Goal: Information Seeking & Learning: Learn about a topic

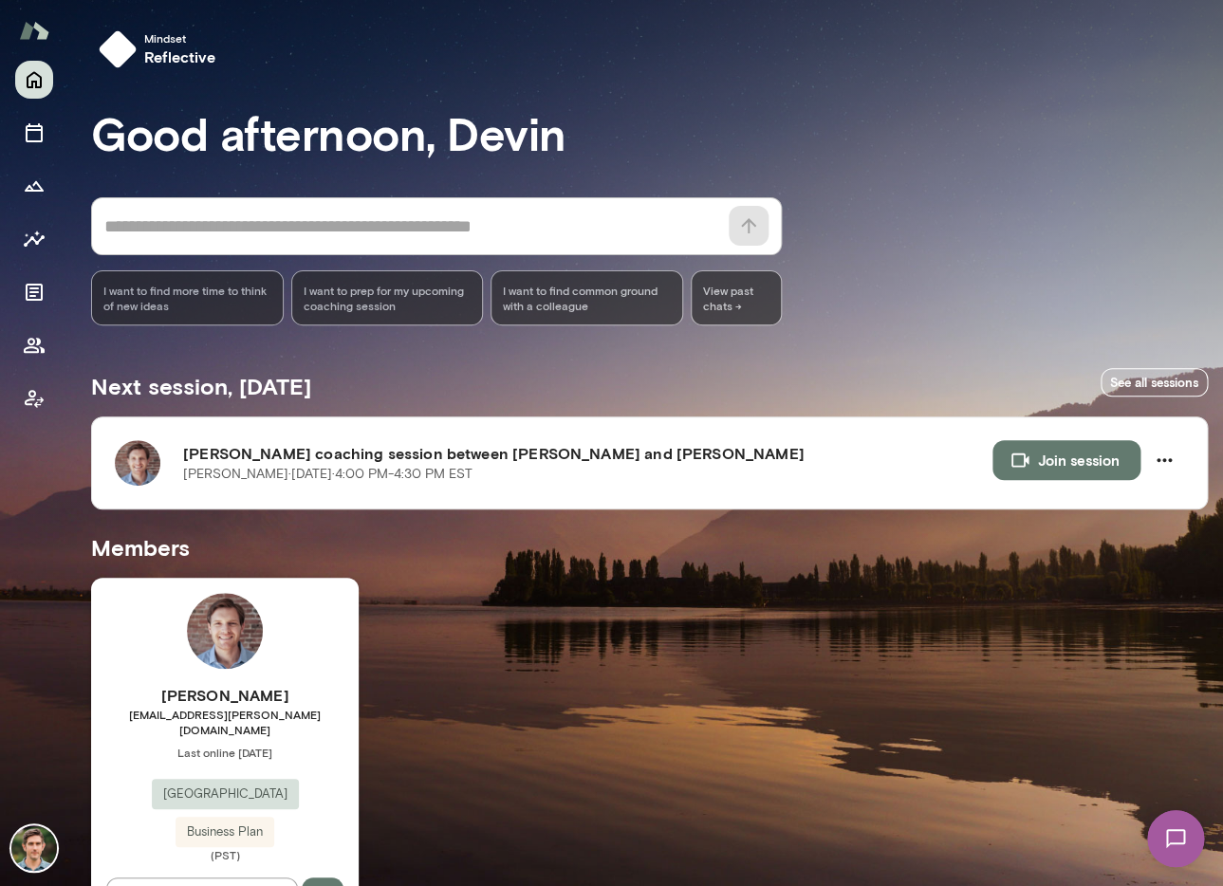
scroll to position [54, 0]
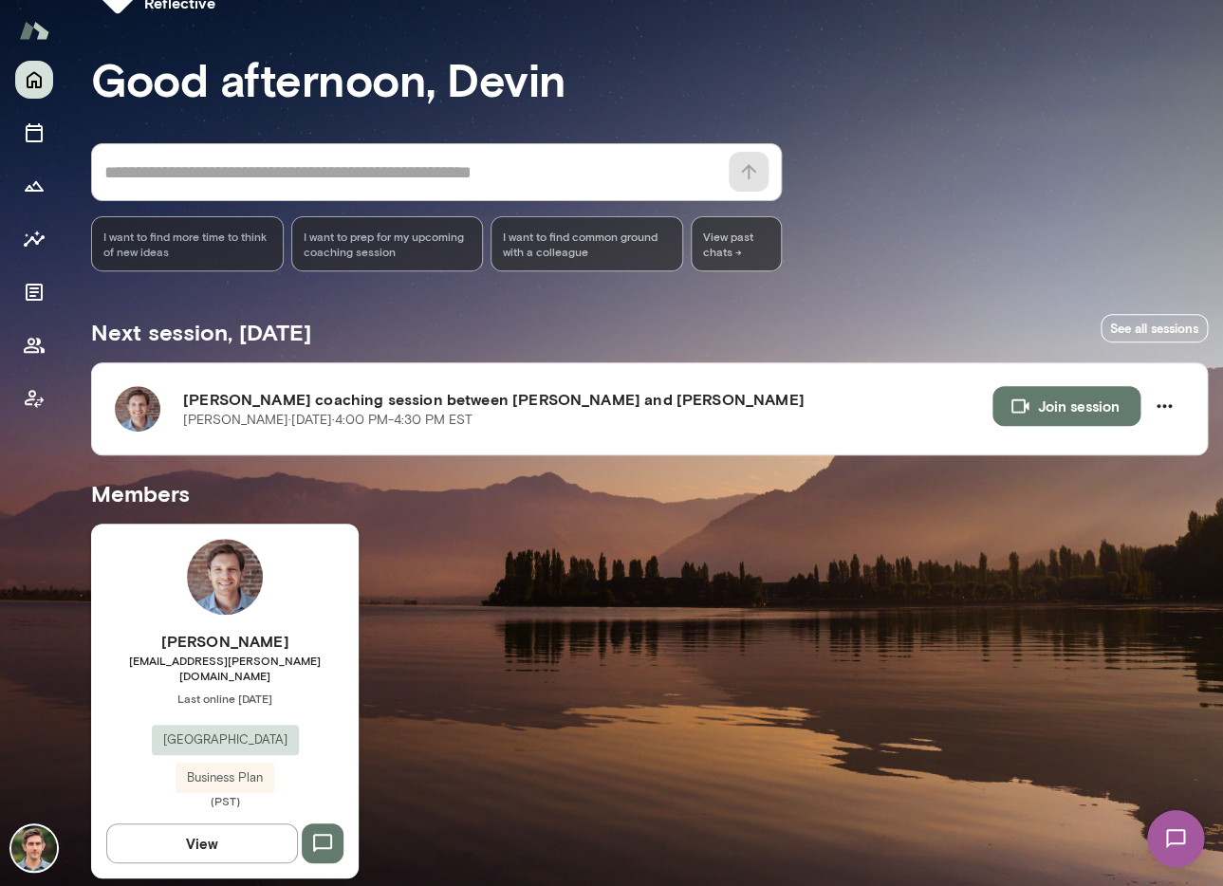
click at [228, 571] on img at bounding box center [225, 577] width 76 height 76
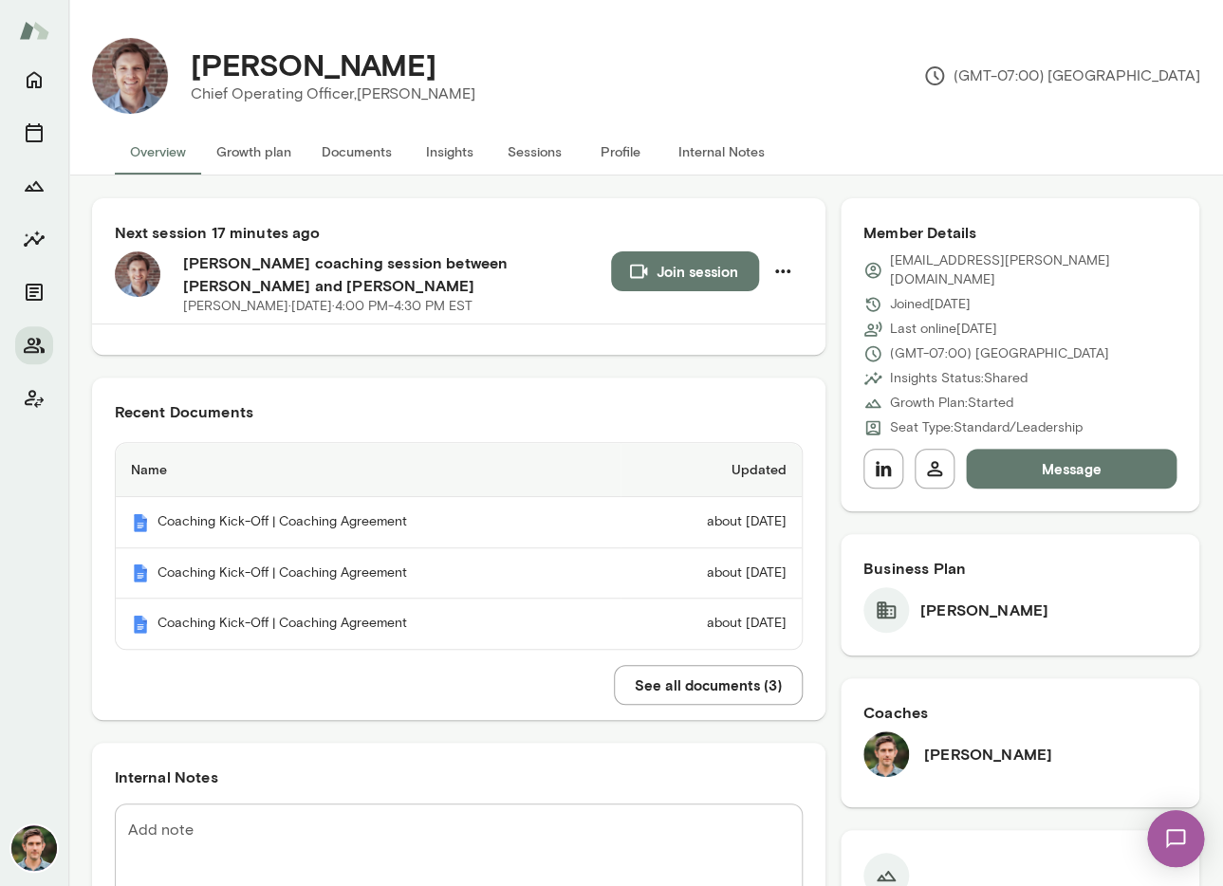
click at [462, 160] on button "Insights" at bounding box center [449, 152] width 85 height 46
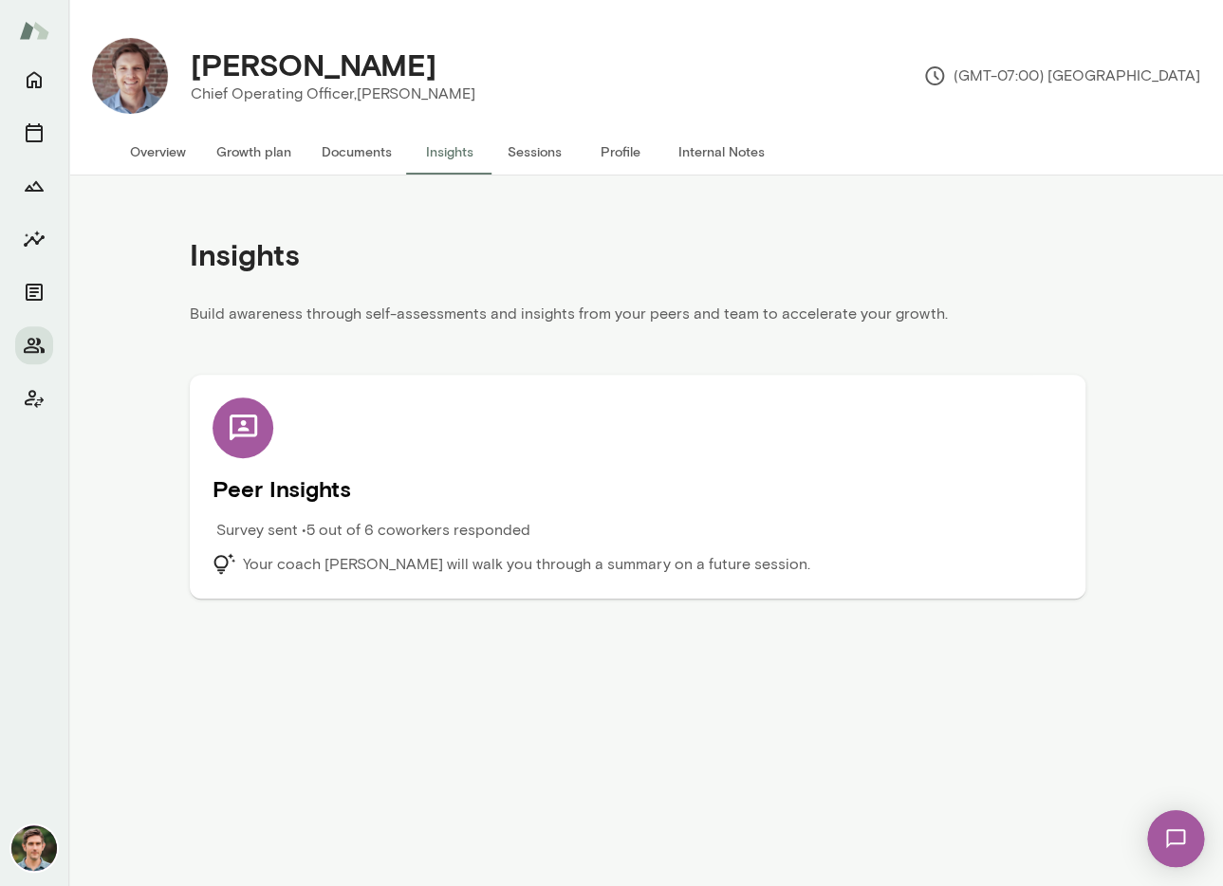
click at [287, 498] on h5 "Peer Insights" at bounding box center [638, 489] width 850 height 30
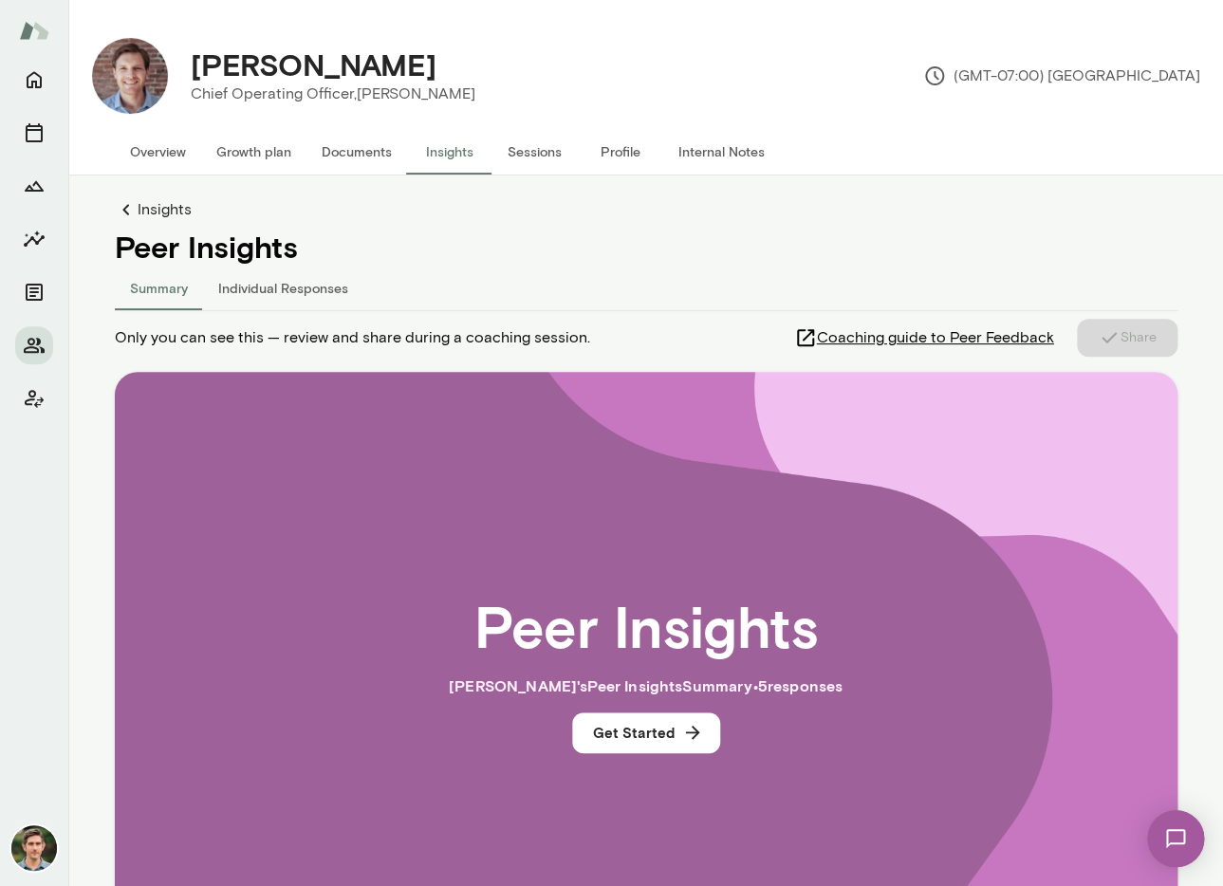
scroll to position [184, 0]
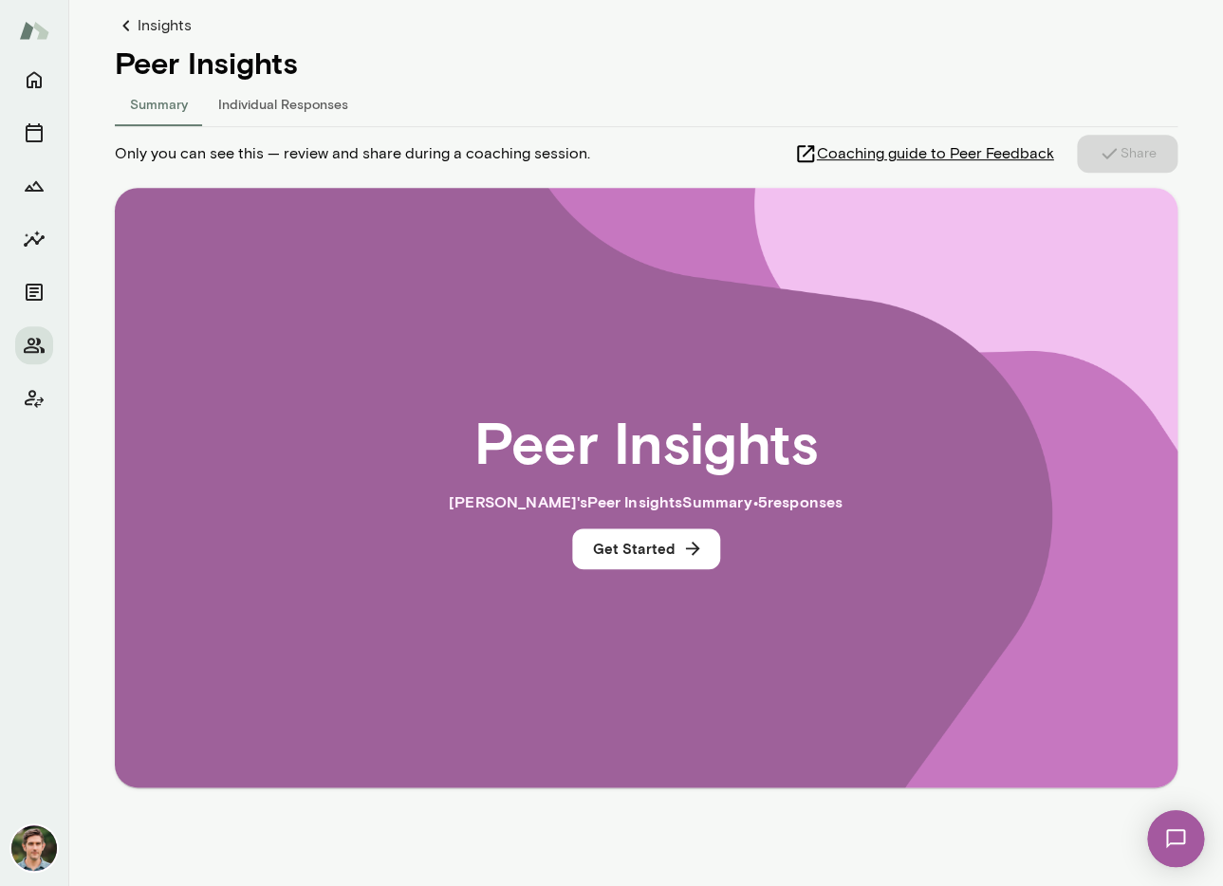
click at [668, 520] on div "Peer Insights [PERSON_NAME] 's Peer Insights Summary • 5 response s Get Started" at bounding box center [647, 488] width 942 height 478
click at [668, 526] on div "Peer Insights [PERSON_NAME] 's Peer Insights Summary • 5 response s Get Started" at bounding box center [647, 488] width 942 height 478
click at [659, 533] on button "Get Started" at bounding box center [646, 549] width 148 height 40
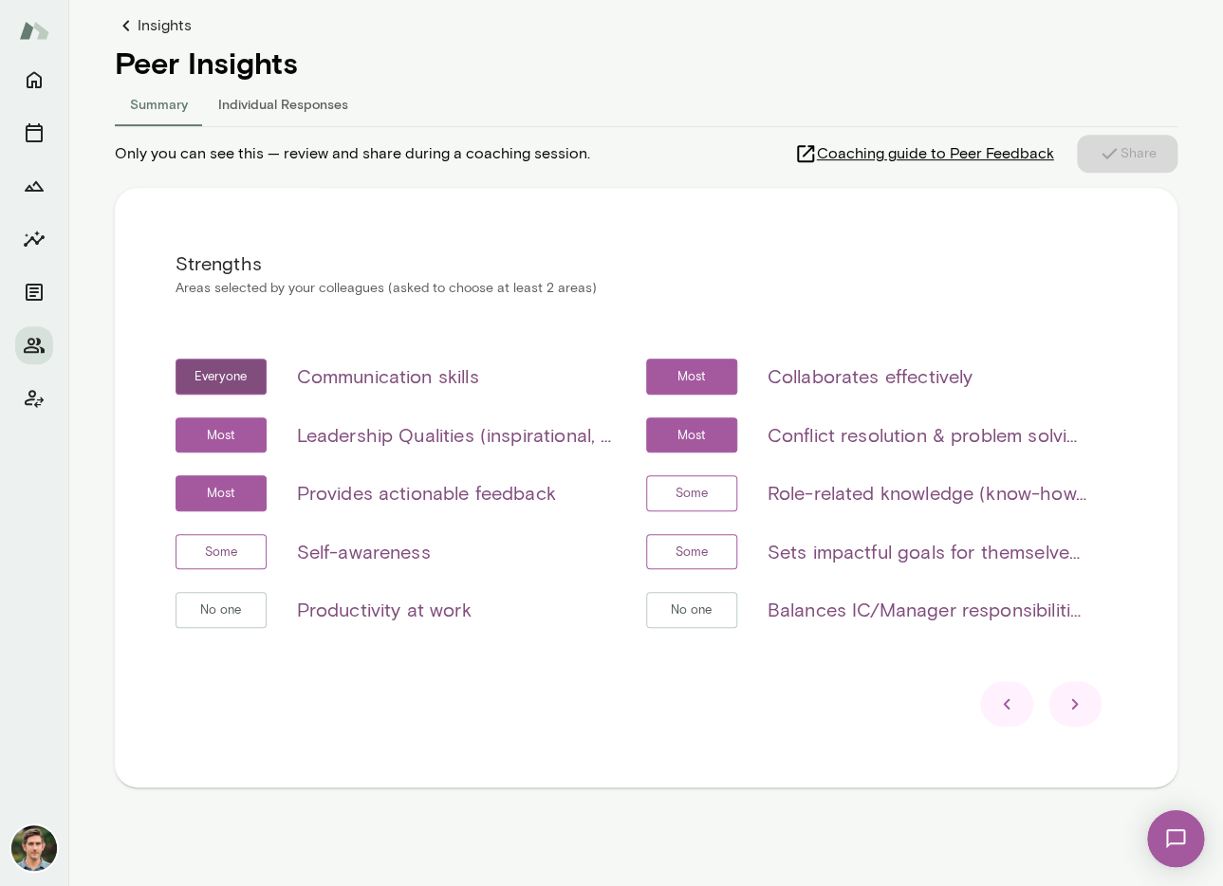
click at [1091, 713] on div at bounding box center [1075, 704] width 53 height 46
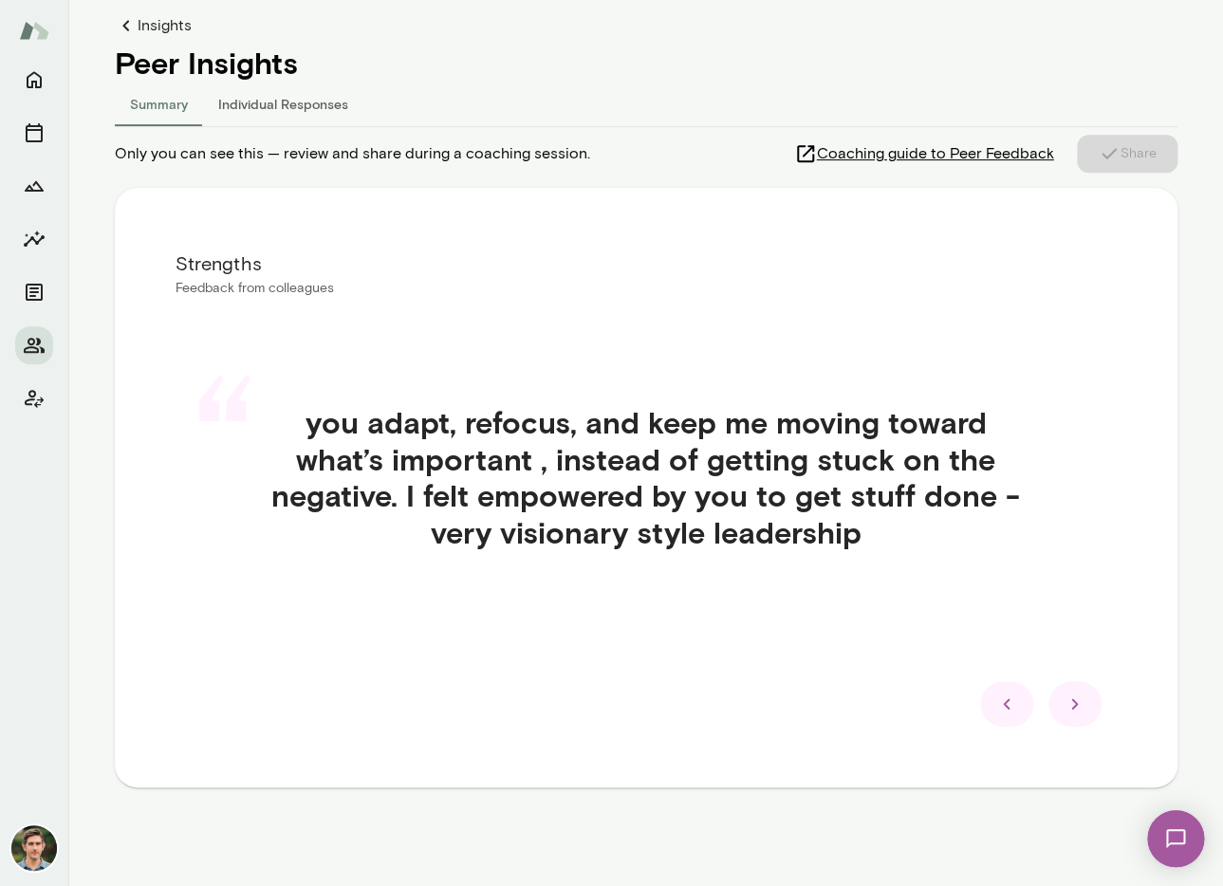
click at [1014, 711] on icon at bounding box center [1007, 704] width 23 height 23
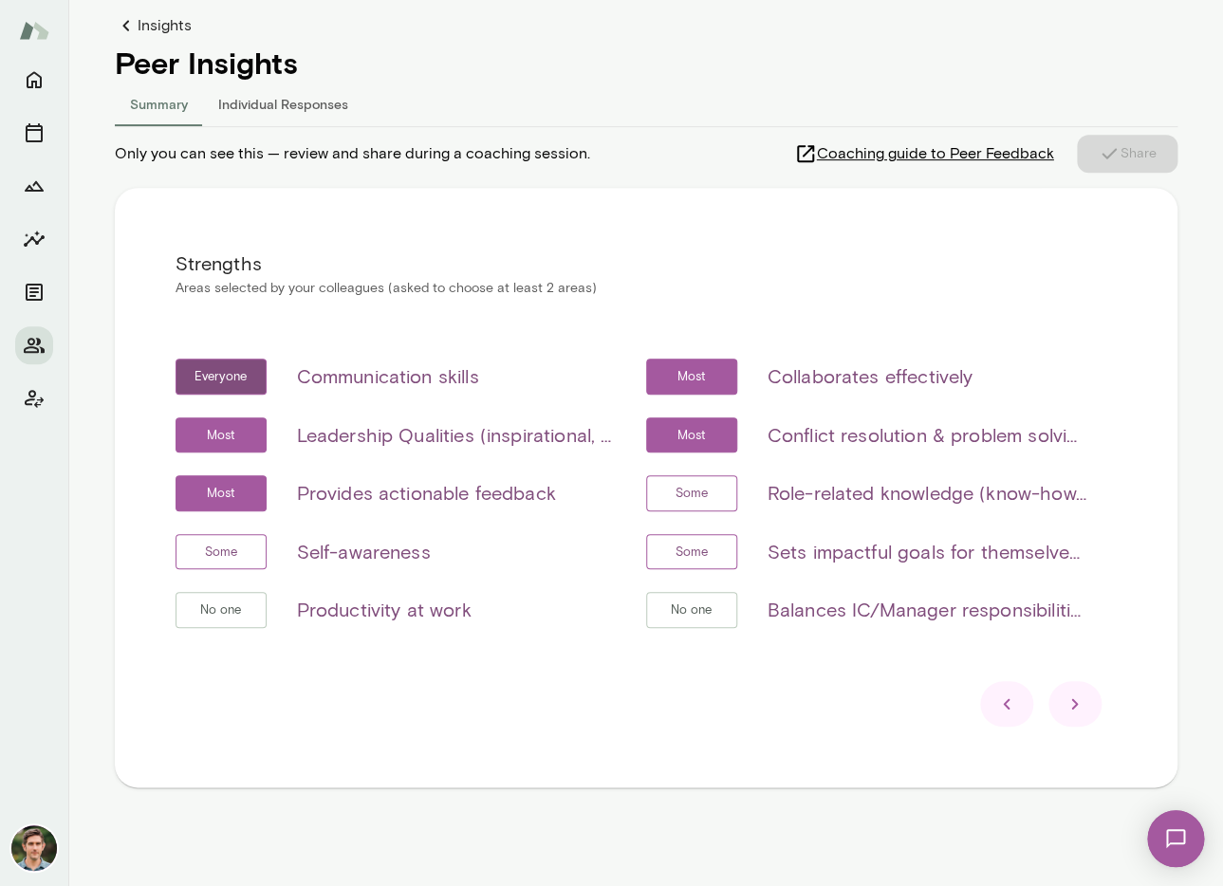
click at [1073, 710] on icon at bounding box center [1075, 704] width 23 height 23
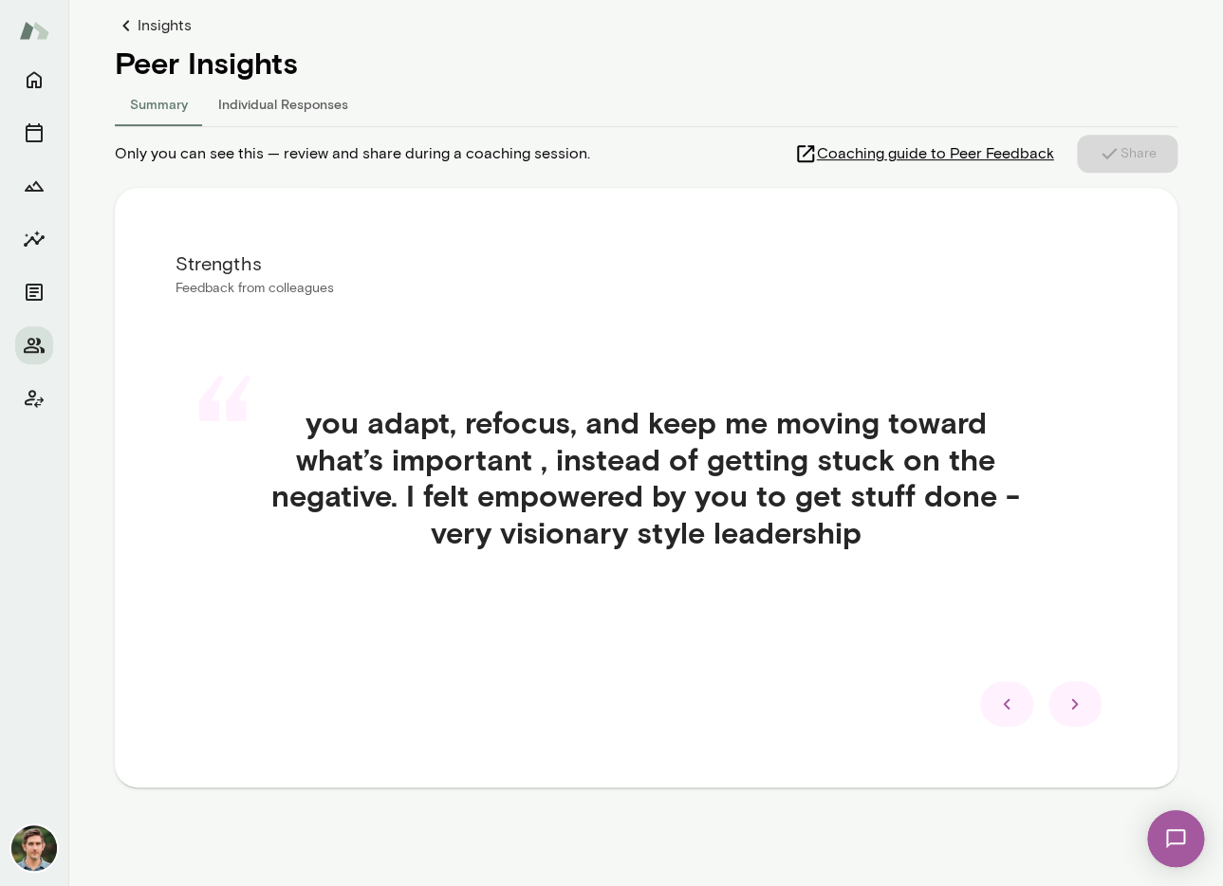
click at [1073, 710] on icon at bounding box center [1075, 704] width 23 height 23
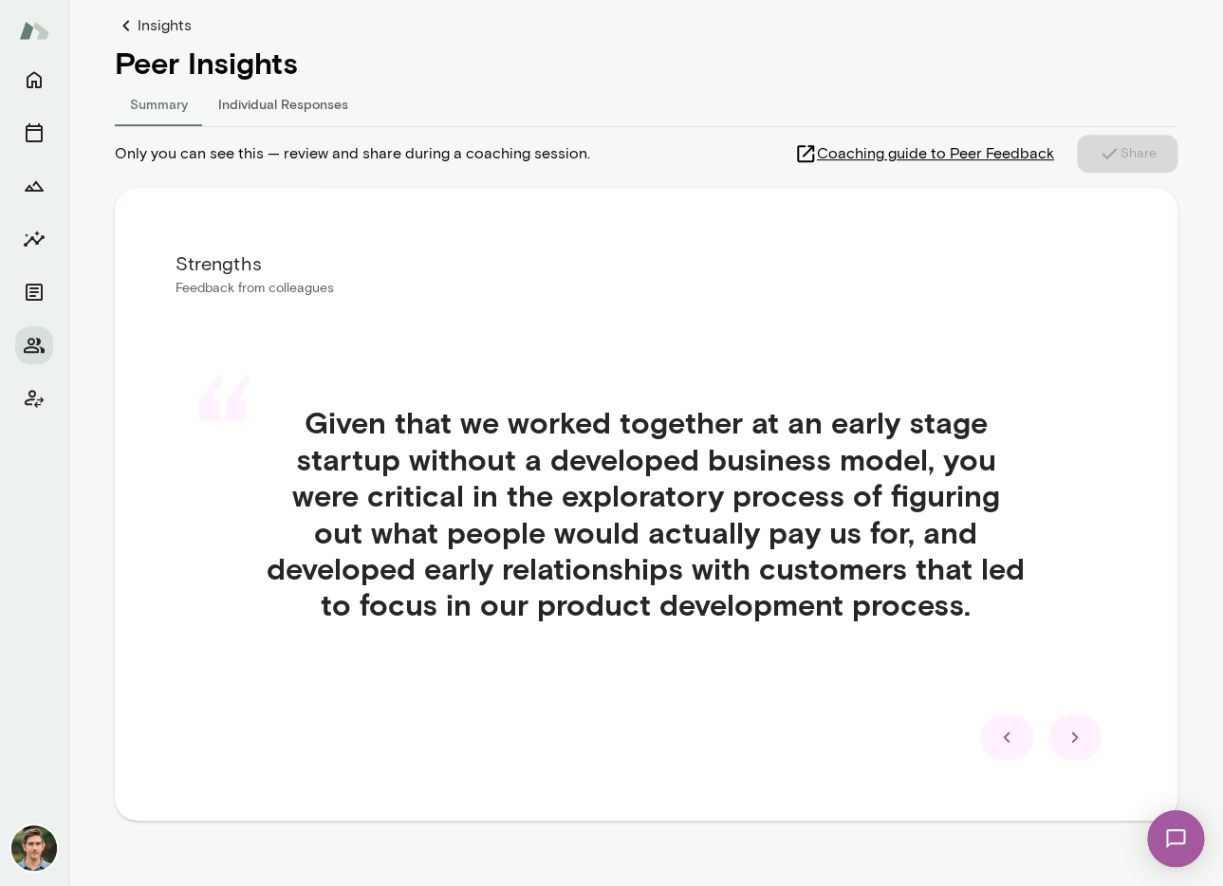
click at [1073, 710] on div "“ Given that we worked together at an early stage startup without a developed b…" at bounding box center [647, 536] width 942 height 355
click at [1073, 737] on icon at bounding box center [1075, 737] width 23 height 23
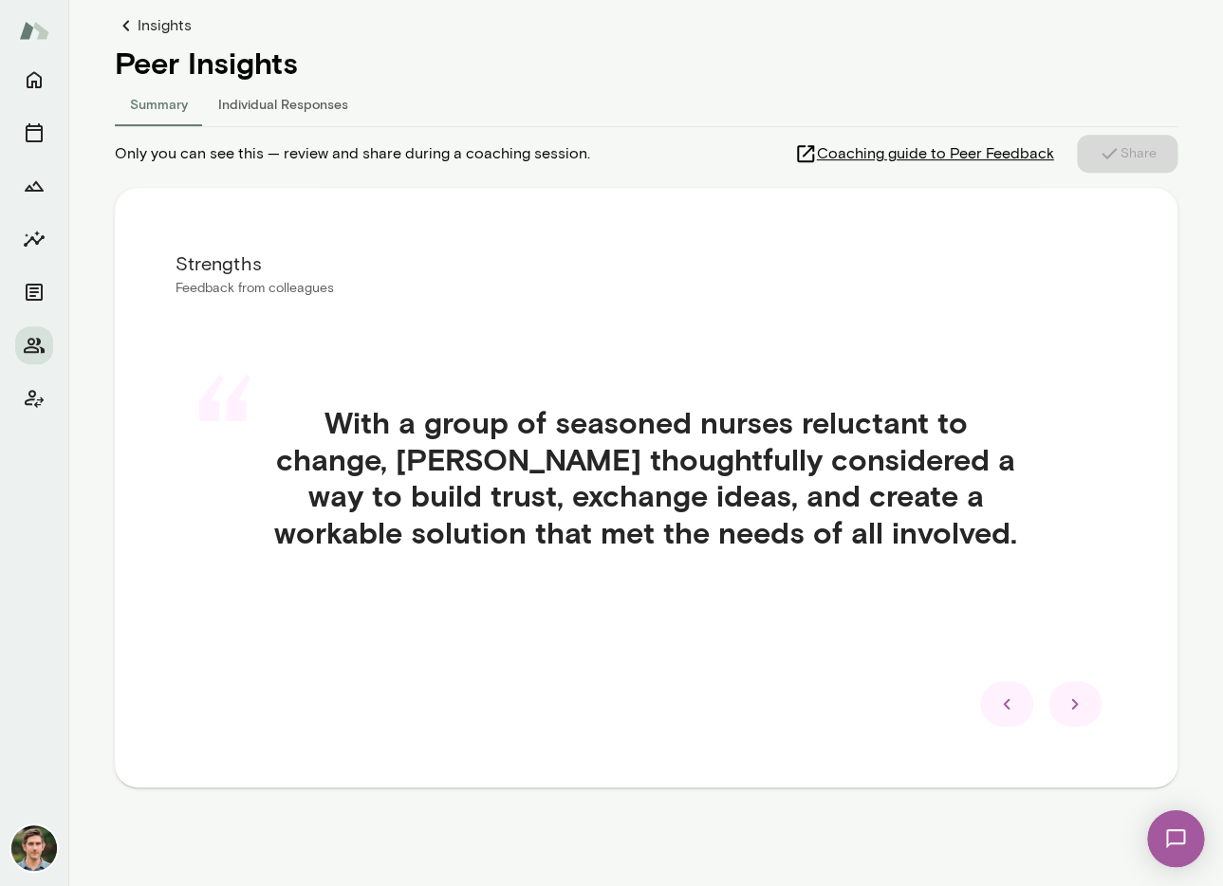
click at [1073, 737] on div "Strengths Feedback from colleagues “ With a group of seasoned nurses reluctant …" at bounding box center [646, 488] width 1063 height 600
click at [1075, 699] on icon at bounding box center [1075, 704] width 23 height 23
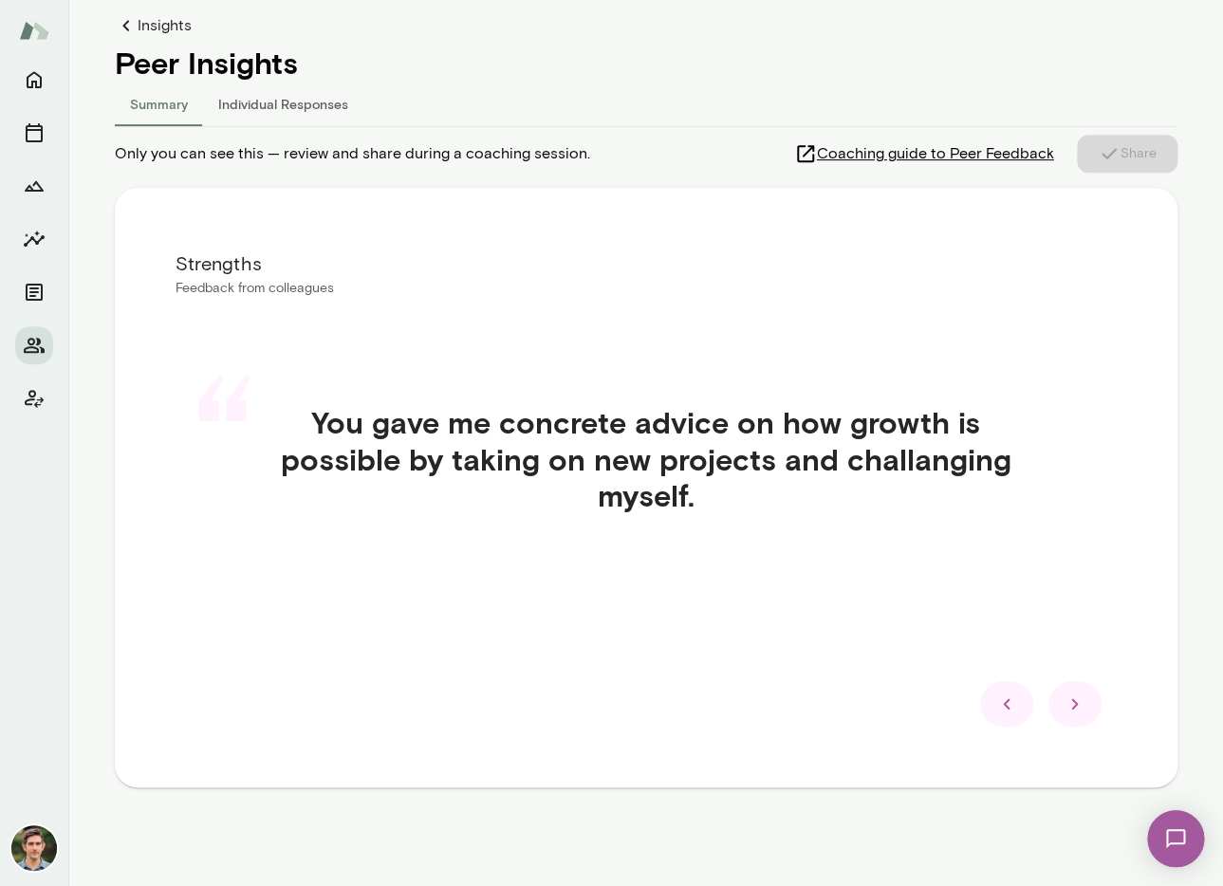
click at [1075, 699] on icon at bounding box center [1075, 704] width 23 height 23
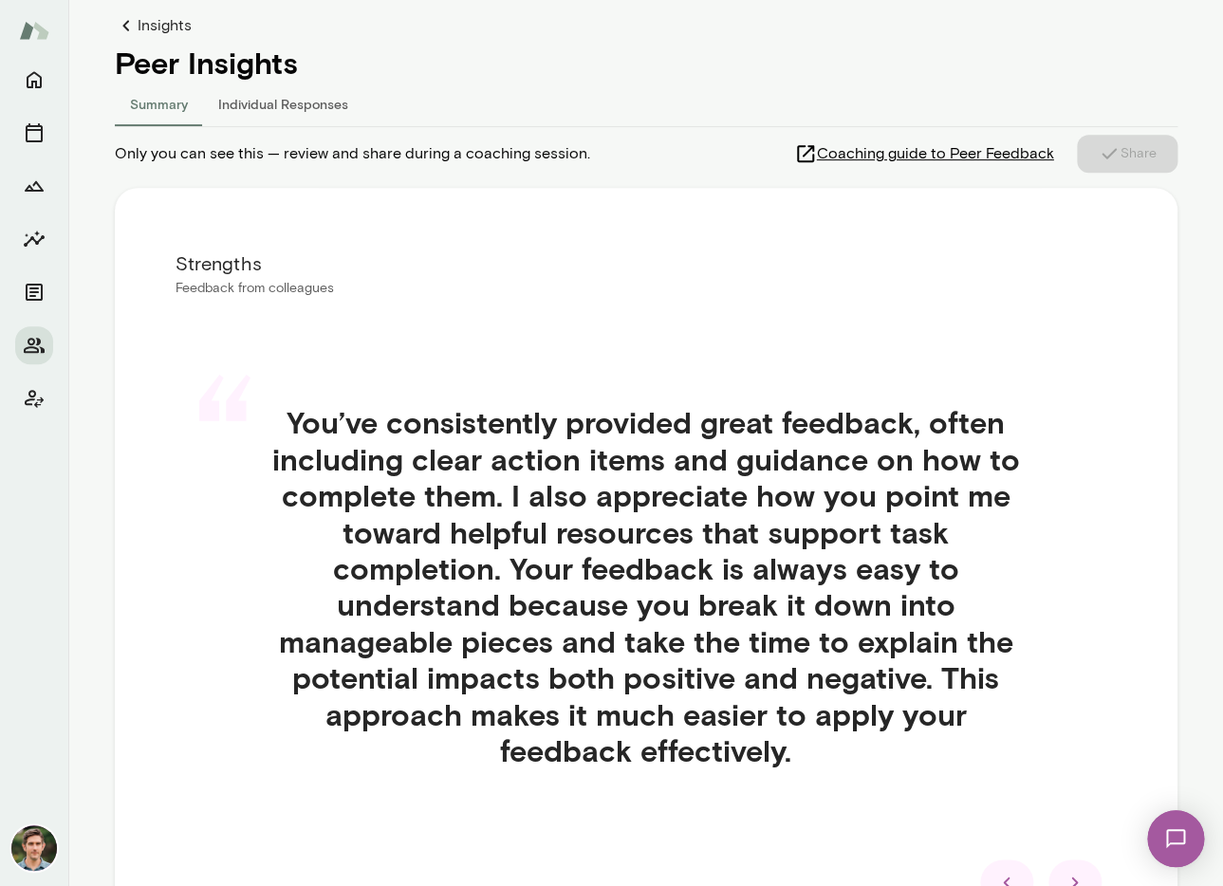
click at [1075, 699] on div "“ You’ve consistently provided great feedback, often including clear action ite…" at bounding box center [647, 609] width 942 height 501
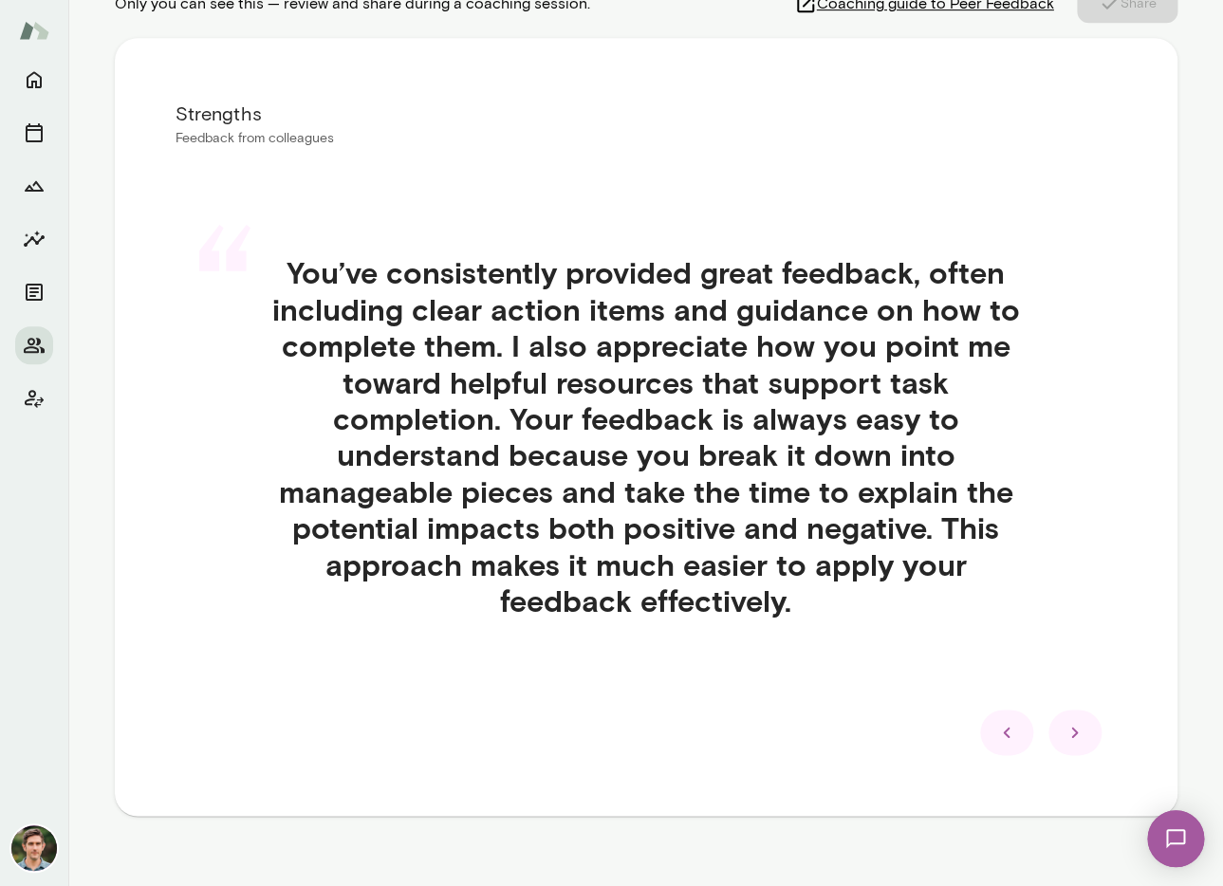
click at [1009, 742] on icon at bounding box center [1007, 732] width 23 height 23
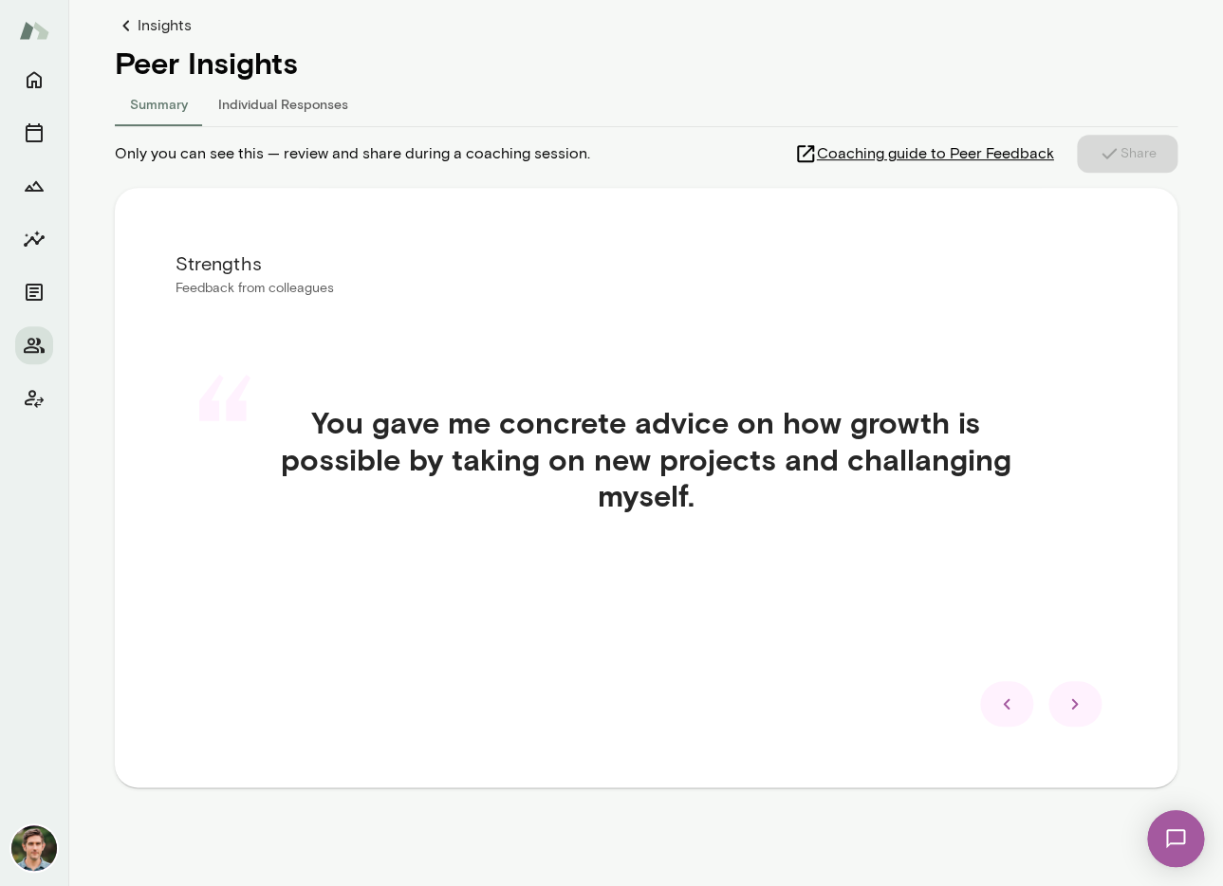
click at [1013, 712] on icon at bounding box center [1007, 704] width 23 height 23
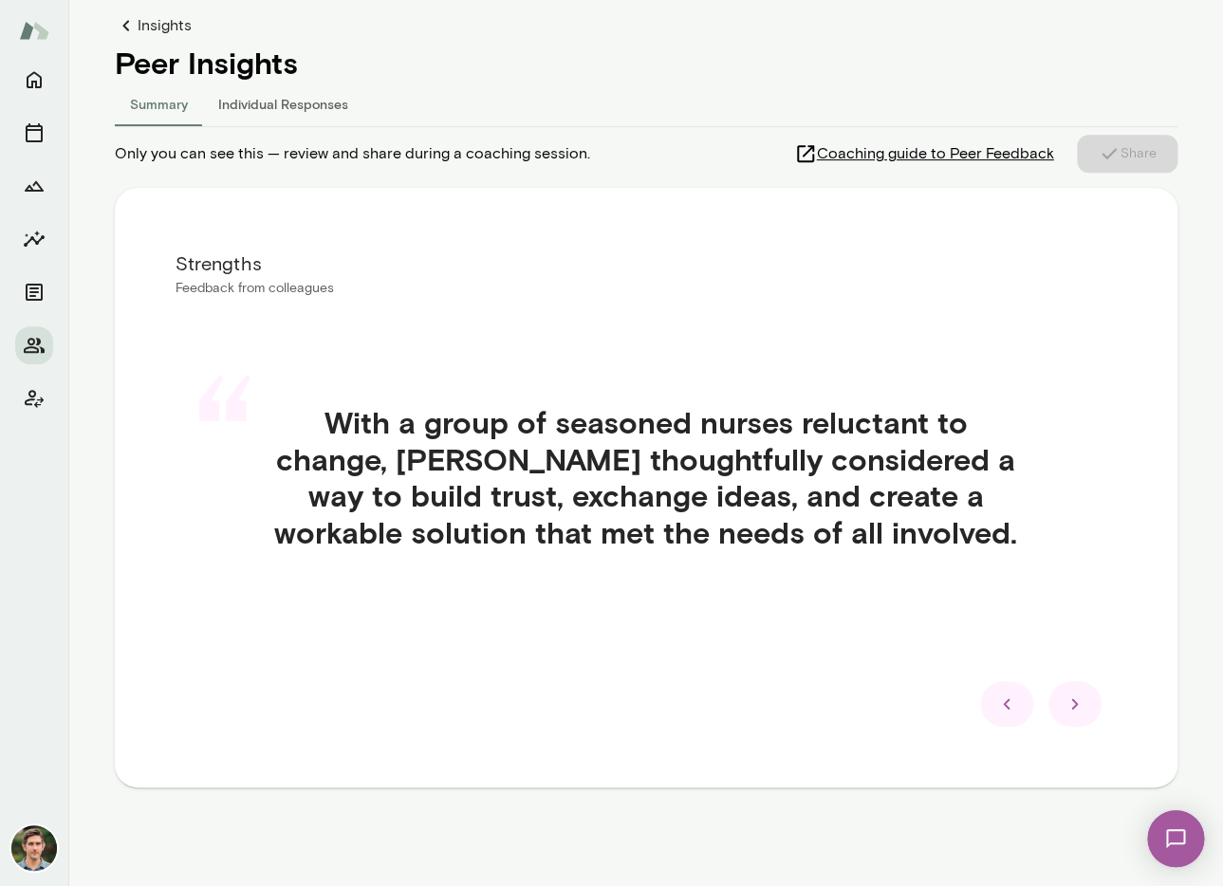
click at [1013, 712] on icon at bounding box center [1007, 704] width 23 height 23
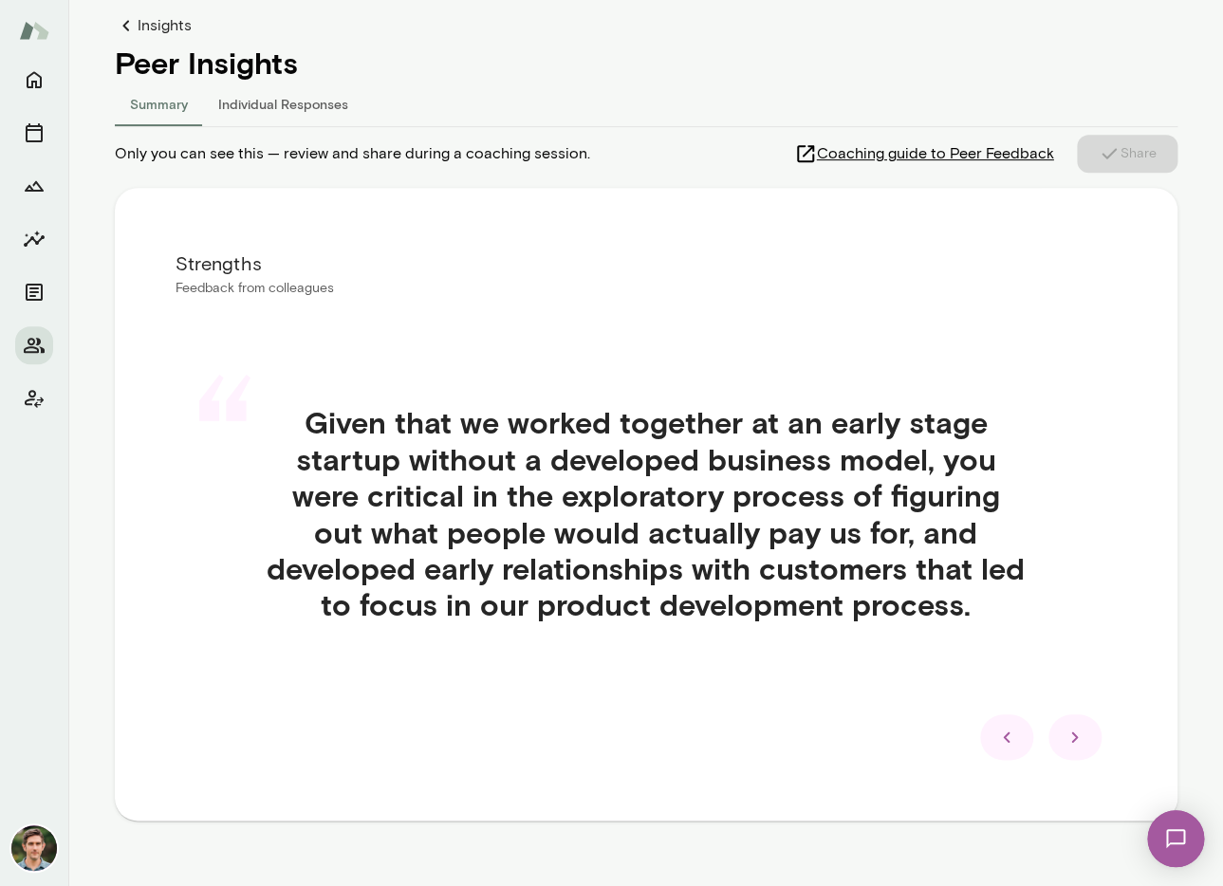
click at [1013, 712] on div "“ Given that we worked together at an early stage startup without a developed b…" at bounding box center [647, 536] width 942 height 355
click at [999, 751] on div at bounding box center [1006, 738] width 53 height 46
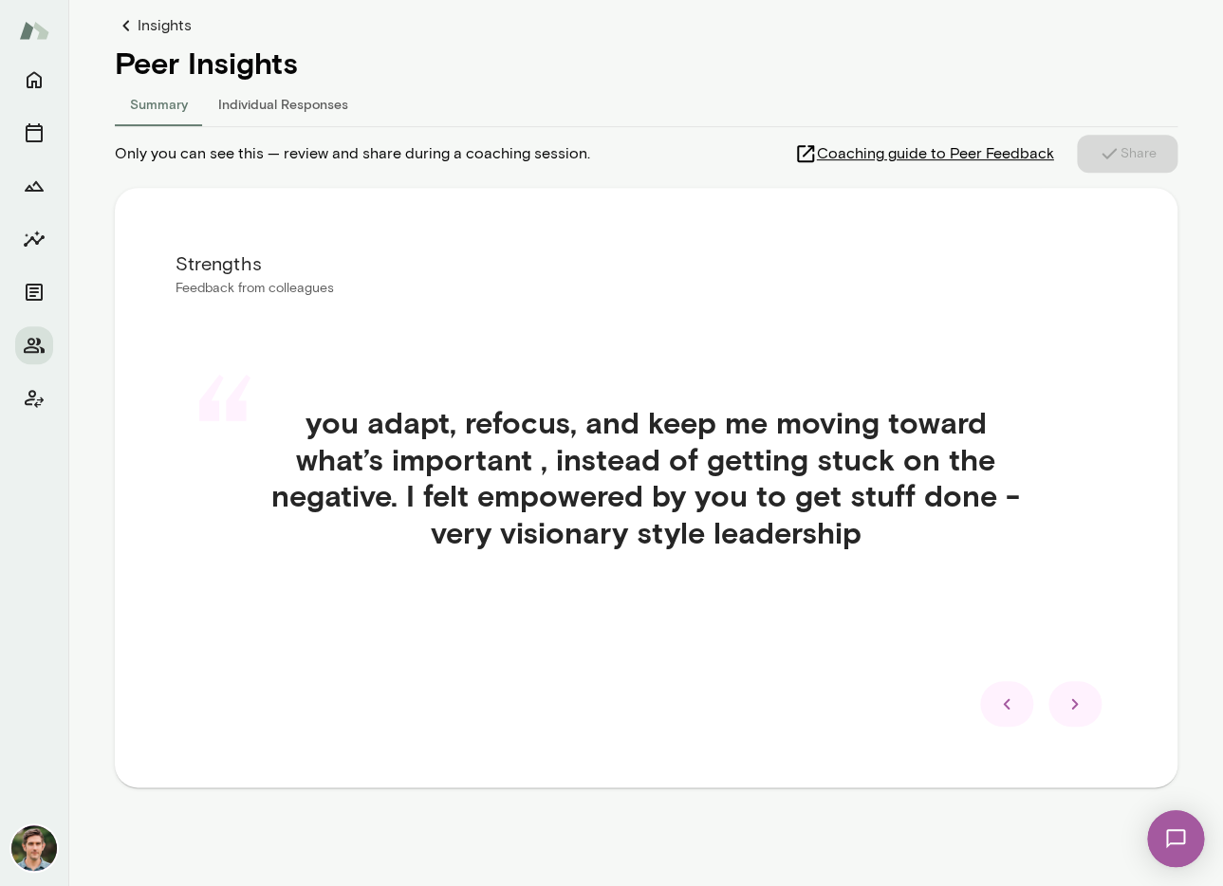
click at [1001, 692] on div at bounding box center [1006, 704] width 53 height 46
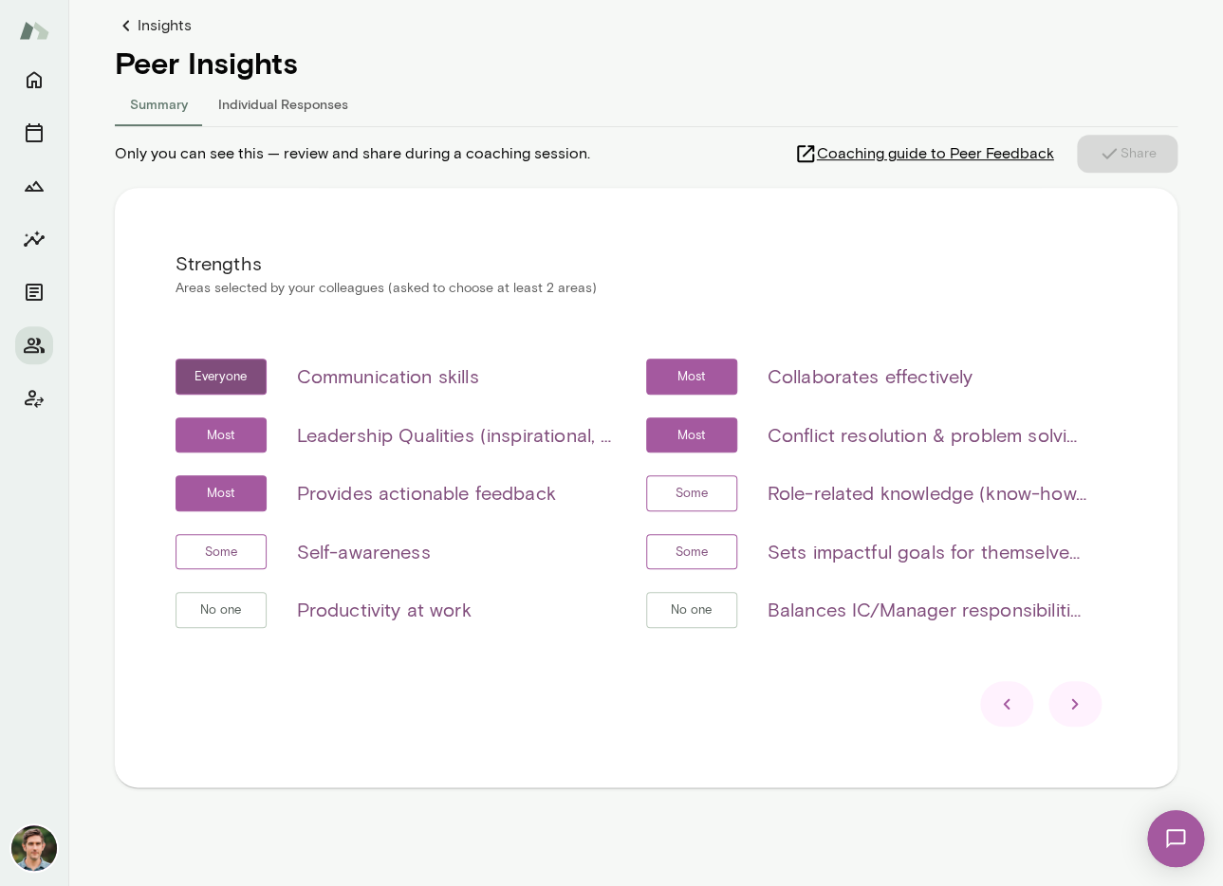
click at [1001, 692] on div at bounding box center [1006, 704] width 53 height 46
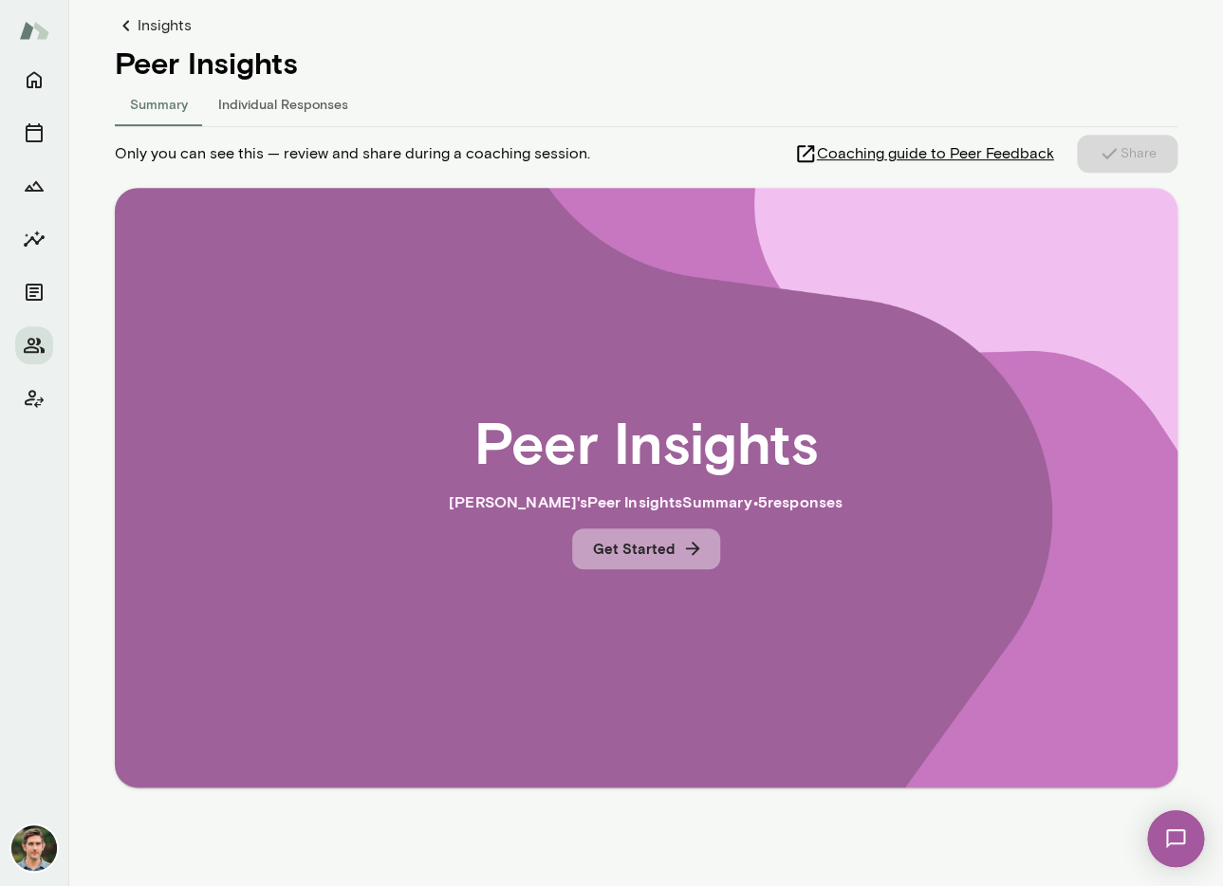
click at [671, 535] on button "Get Started" at bounding box center [646, 549] width 148 height 40
